Goal: Task Accomplishment & Management: Manage account settings

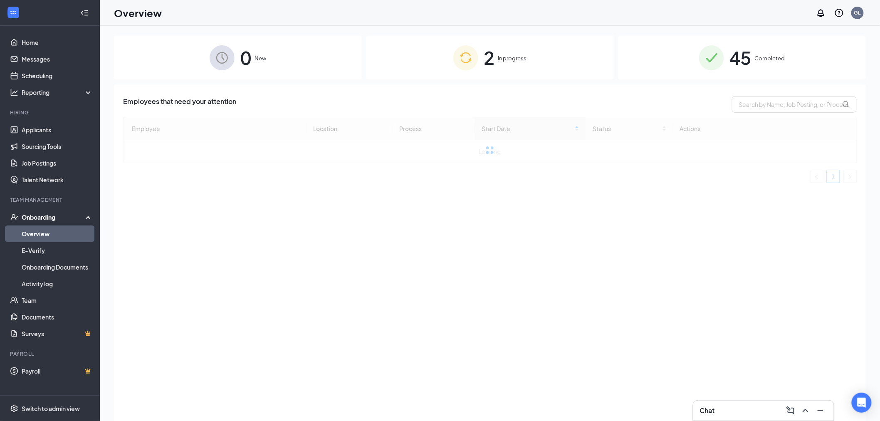
click at [514, 65] on div "2 In progress" at bounding box center [490, 58] width 248 height 44
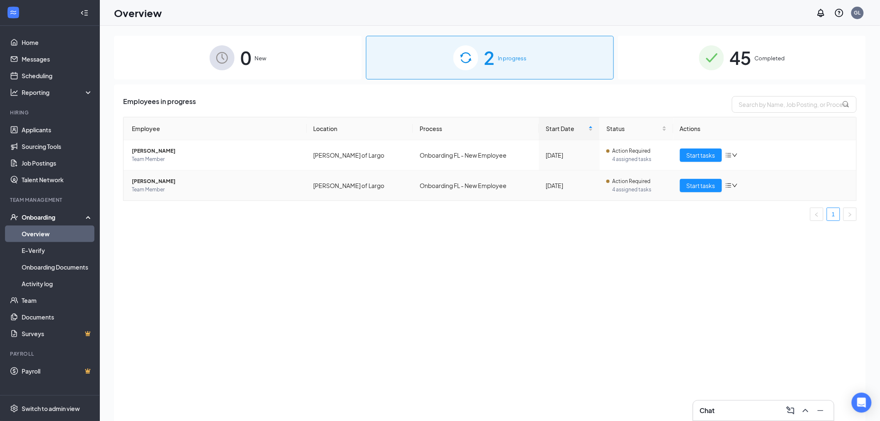
click at [736, 187] on icon "down" at bounding box center [735, 186] width 6 height 6
click at [760, 238] on div "Remove from onboarding" at bounding box center [776, 239] width 90 height 8
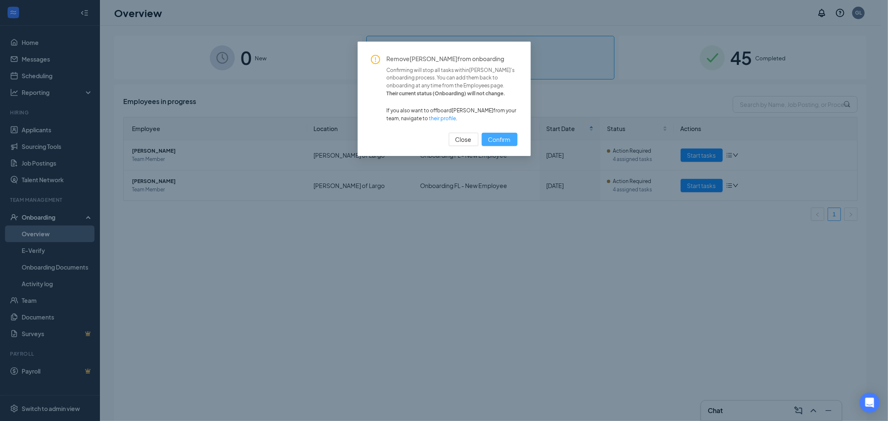
click at [496, 136] on span "Confirm" at bounding box center [499, 139] width 22 height 9
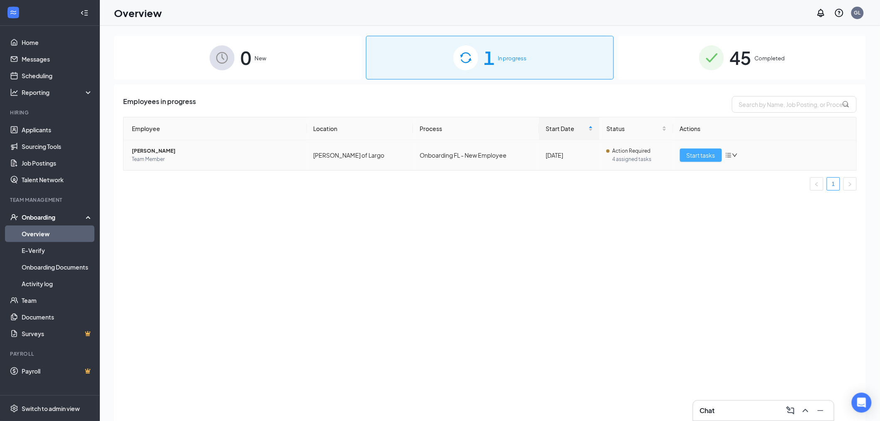
click at [698, 155] on span "Start tasks" at bounding box center [701, 155] width 29 height 9
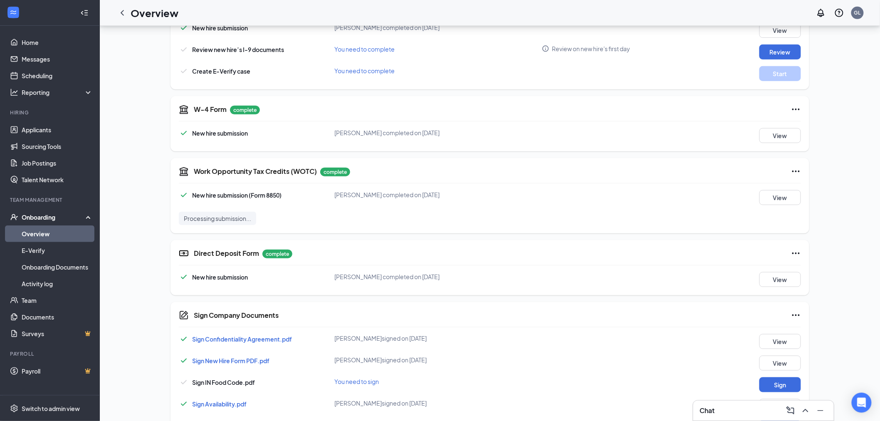
scroll to position [262, 0]
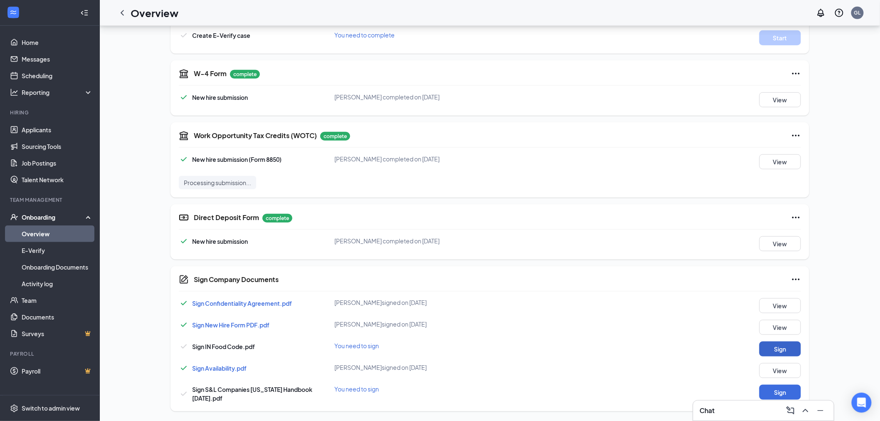
click at [786, 349] on button "Sign" at bounding box center [781, 349] width 42 height 15
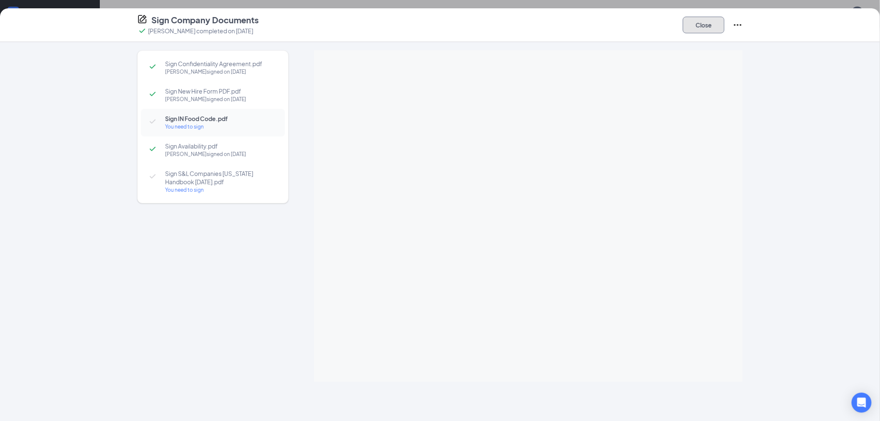
click at [719, 23] on button "Close" at bounding box center [704, 25] width 42 height 17
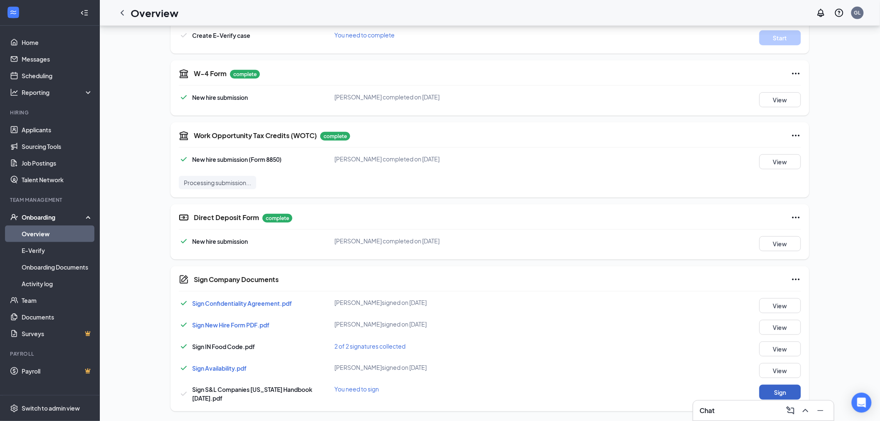
click at [767, 388] on button "Sign" at bounding box center [781, 392] width 42 height 15
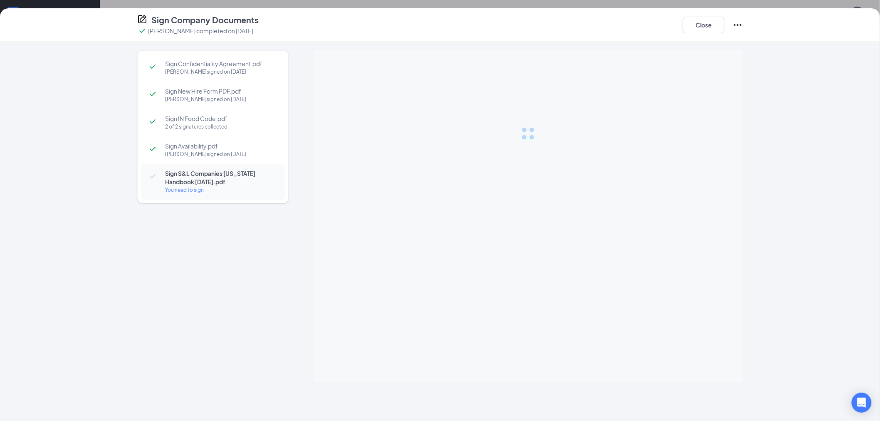
drag, startPoint x: 546, startPoint y: 185, endPoint x: 503, endPoint y: 195, distance: 44.0
click at [503, 195] on div at bounding box center [528, 133] width 429 height 166
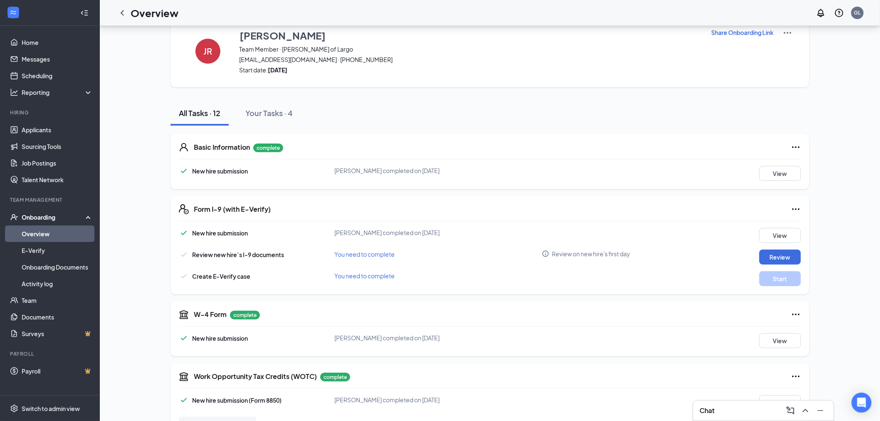
scroll to position [0, 0]
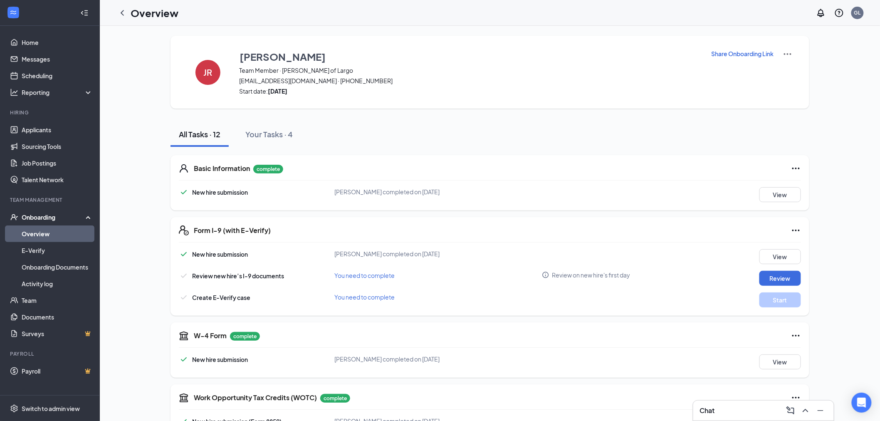
click at [119, 12] on icon "ChevronLeft" at bounding box center [122, 13] width 10 height 10
